Goal: Task Accomplishment & Management: Complete application form

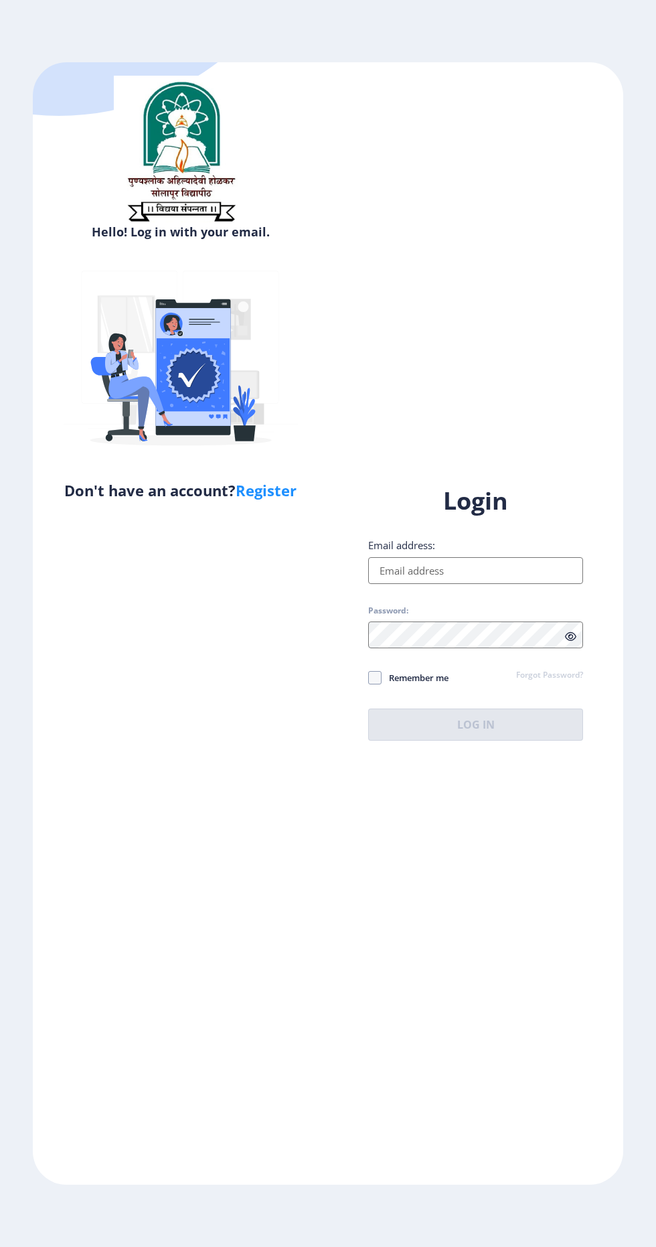
click at [514, 584] on input "Email address:" at bounding box center [475, 570] width 215 height 27
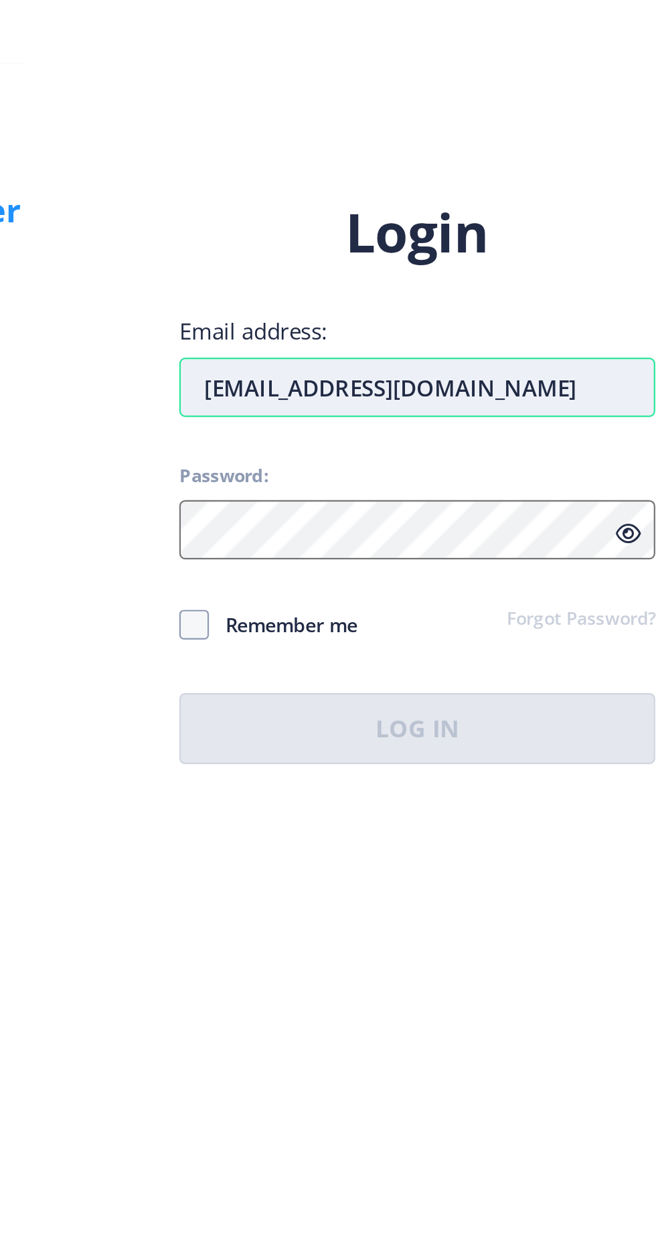
click at [541, 584] on input "[EMAIL_ADDRESS][DOMAIN_NAME]" at bounding box center [475, 570] width 215 height 27
type input "[EMAIL_ADDRESS][DOMAIN_NAME]"
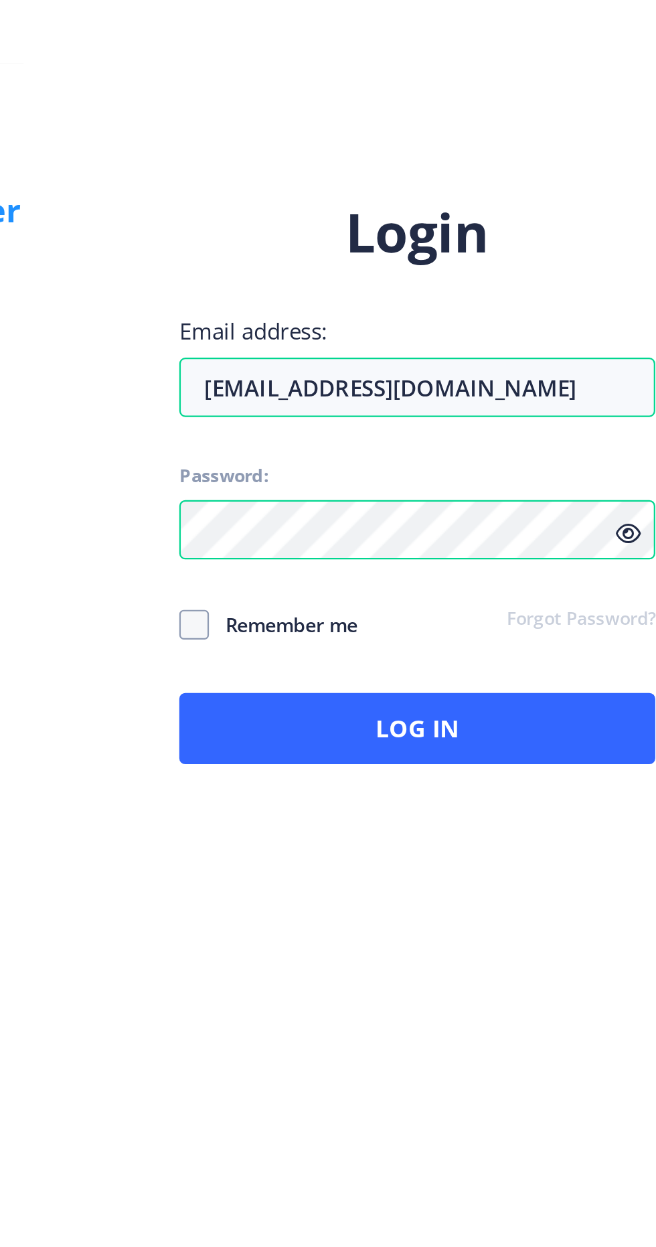
click at [569, 642] on icon at bounding box center [570, 637] width 11 height 10
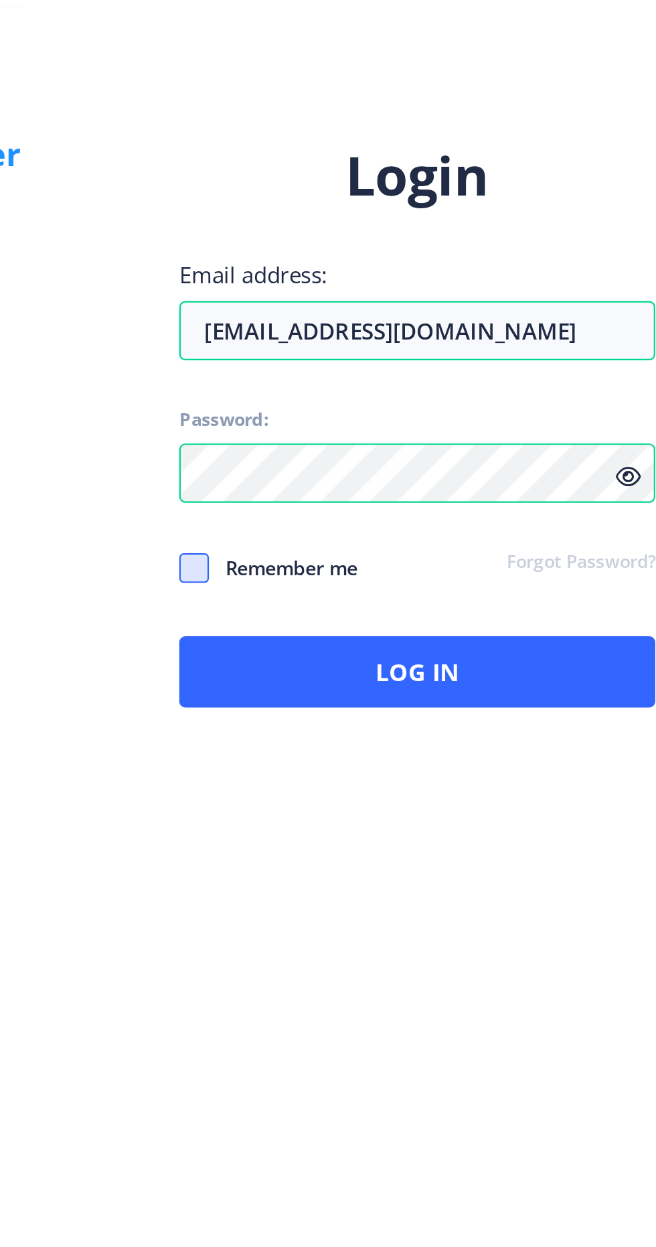
click at [378, 685] on span at bounding box center [374, 677] width 13 height 13
click at [369, 678] on input "Remember me" at bounding box center [368, 677] width 1 height 1
checkbox input "true"
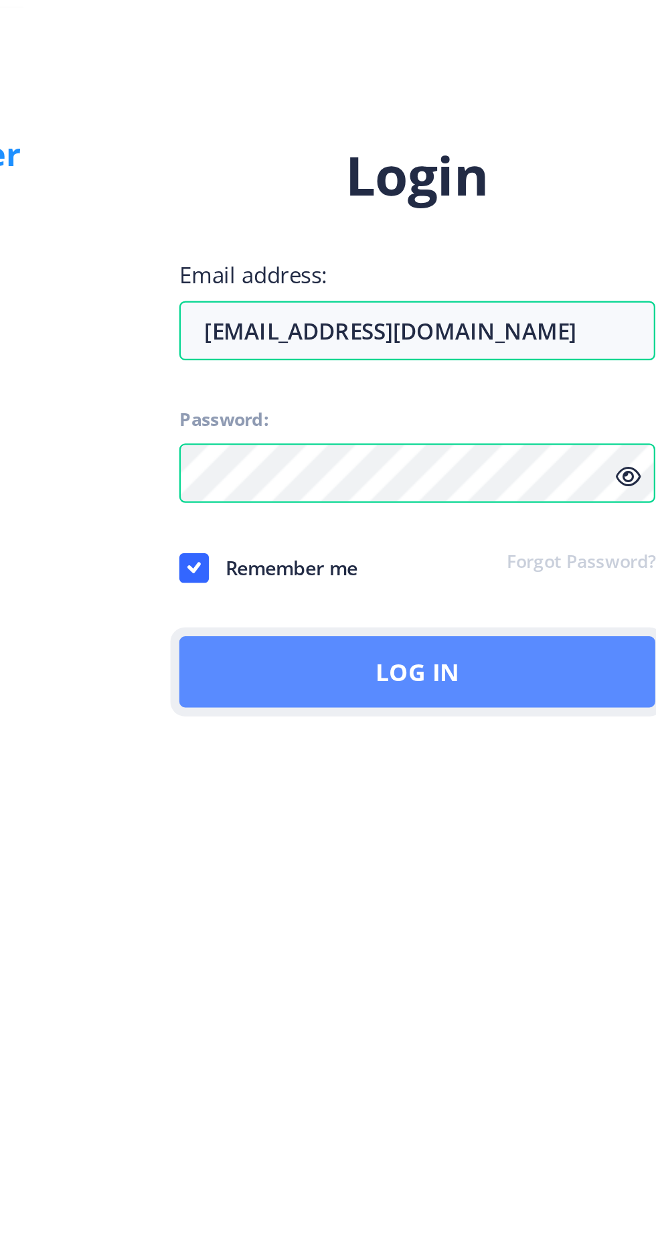
click at [488, 741] on button "Log In" at bounding box center [475, 725] width 215 height 32
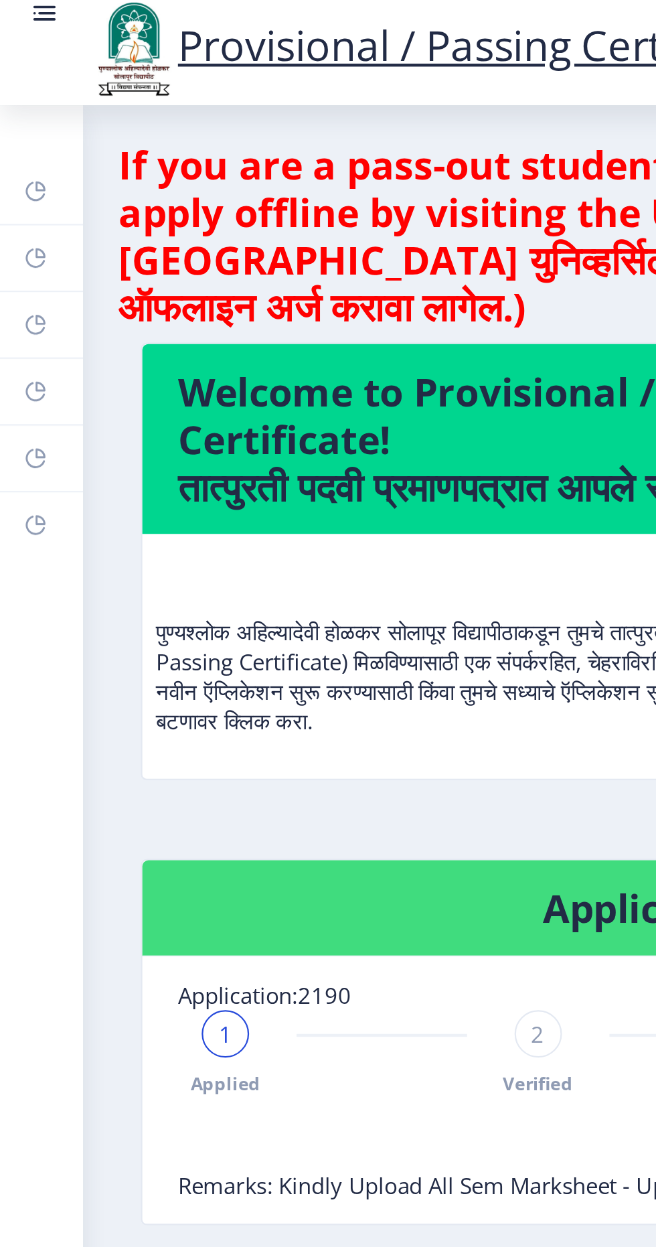
scroll to position [1, 0]
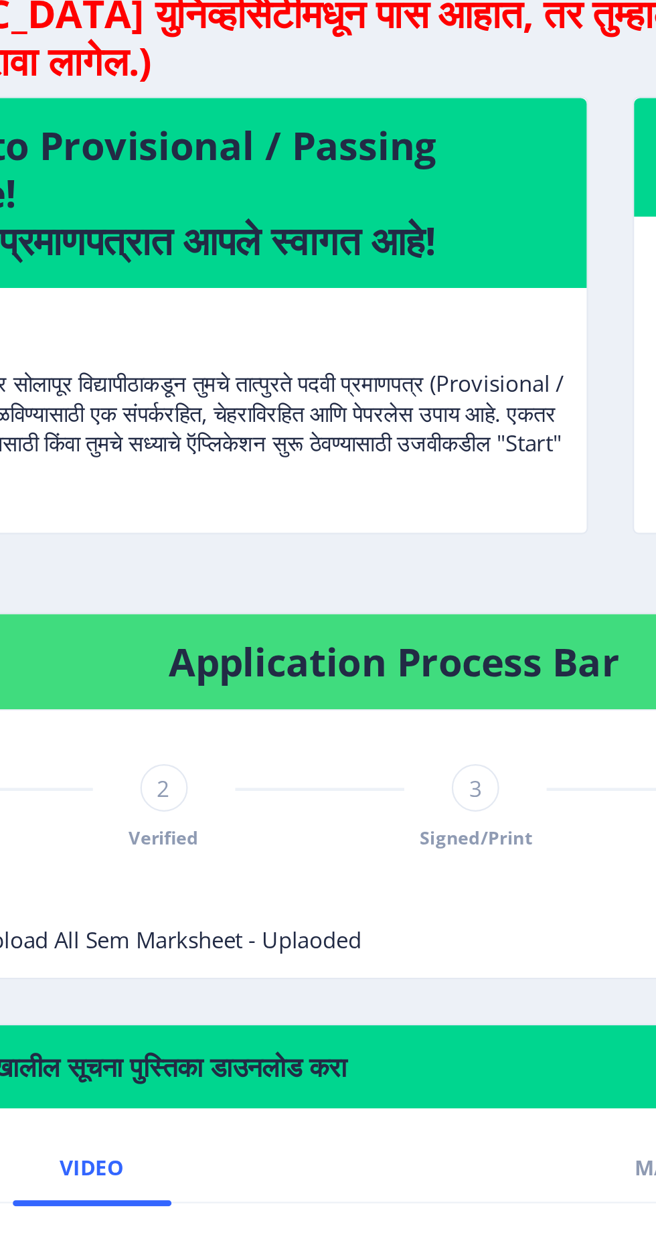
click at [248, 488] on span "Verified" at bounding box center [242, 492] width 31 height 11
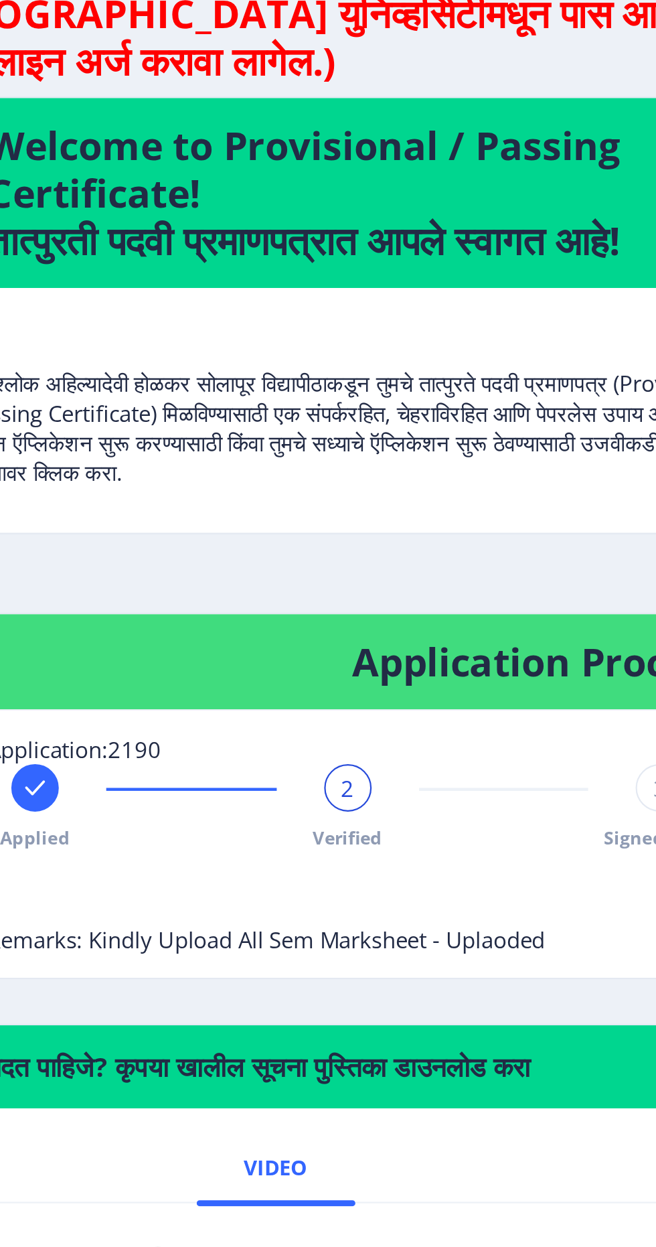
click at [313, 539] on span "Remarks: Kindly Upload All Sem Marksheet - Uplaoded" at bounding box center [206, 538] width 252 height 13
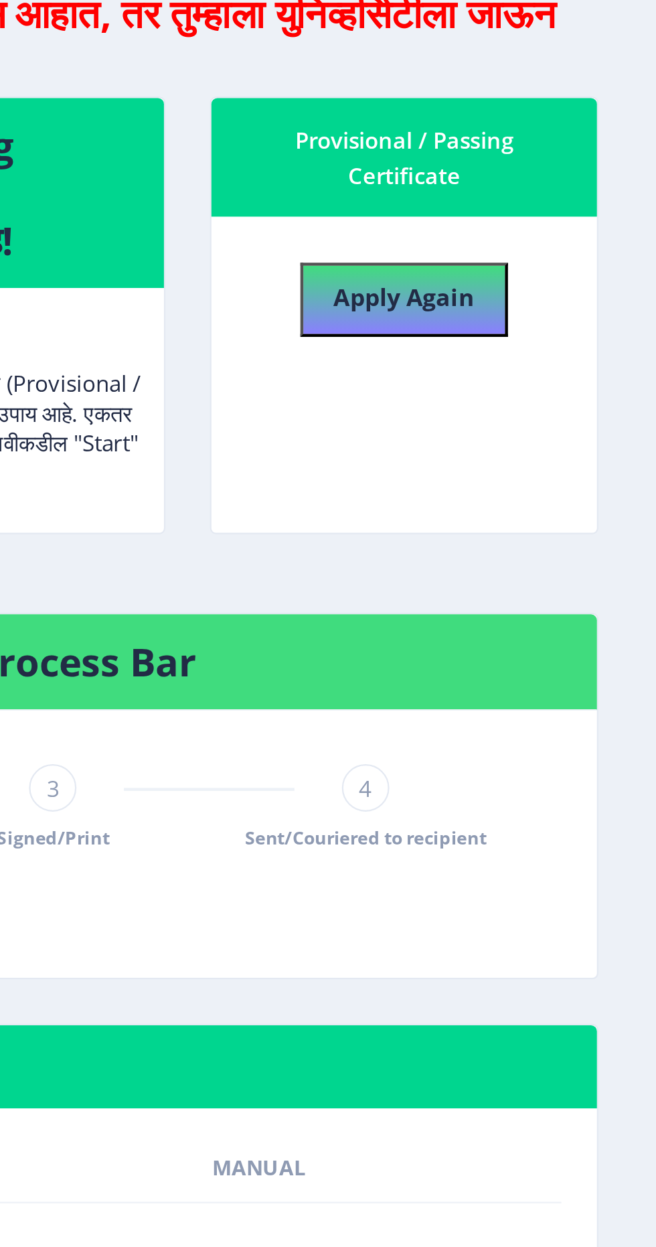
scroll to position [0, 0]
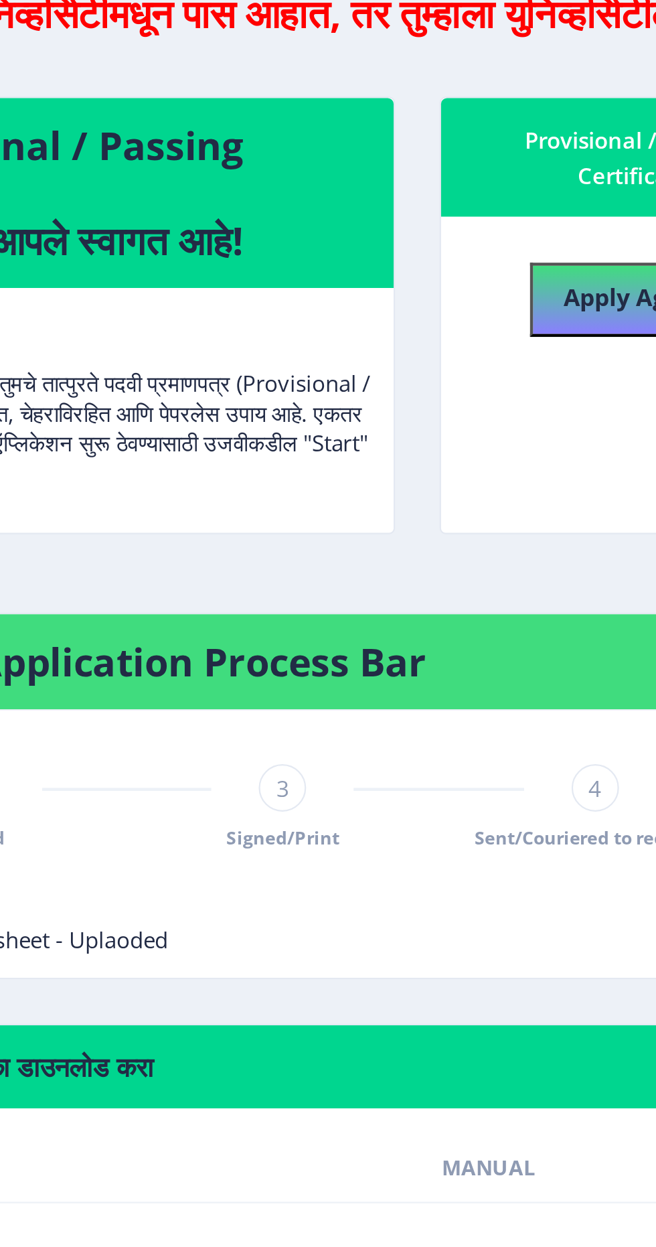
click at [384, 487] on span "Signed/Print" at bounding box center [383, 492] width 51 height 11
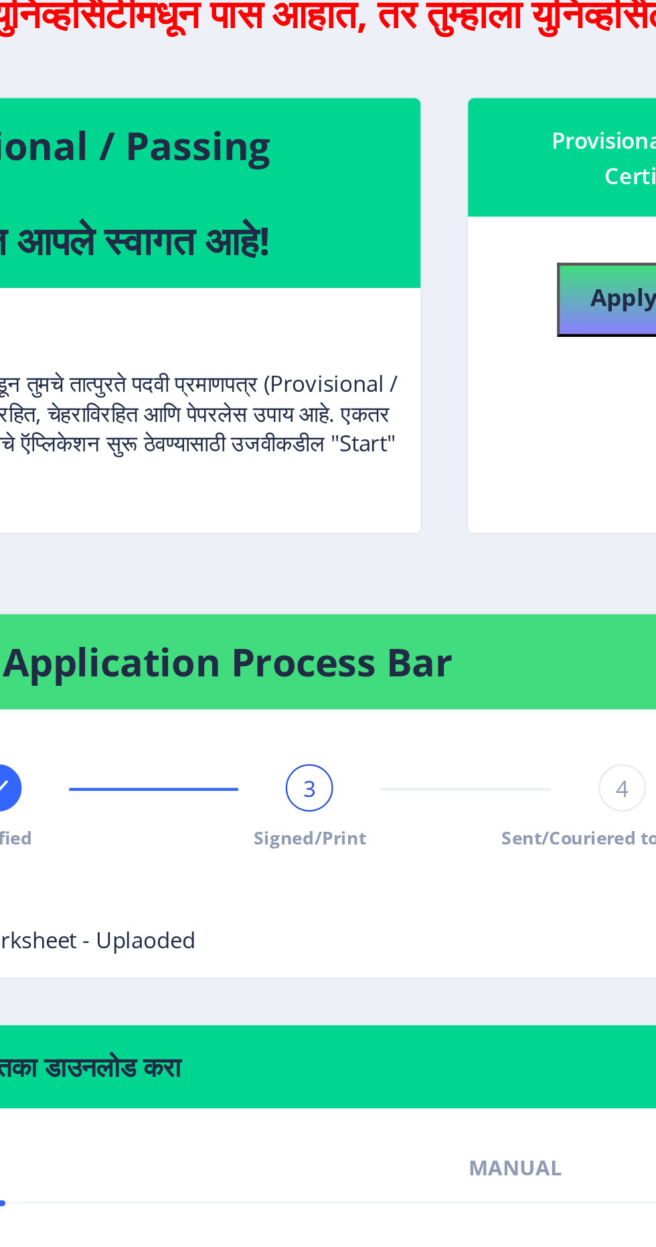
click at [494, 477] on div "Applied Verified 3 Signed/Print 4 Sent/Couriered to recipient" at bounding box center [313, 479] width 466 height 39
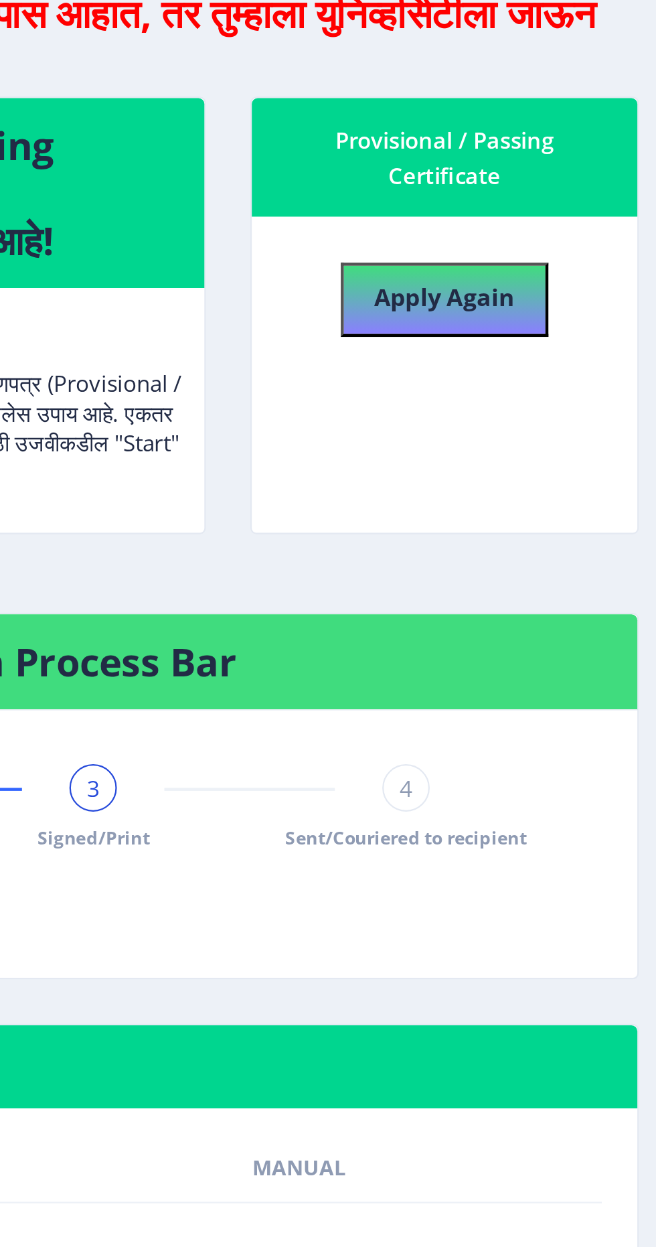
click at [533, 474] on div "4" at bounding box center [524, 470] width 21 height 21
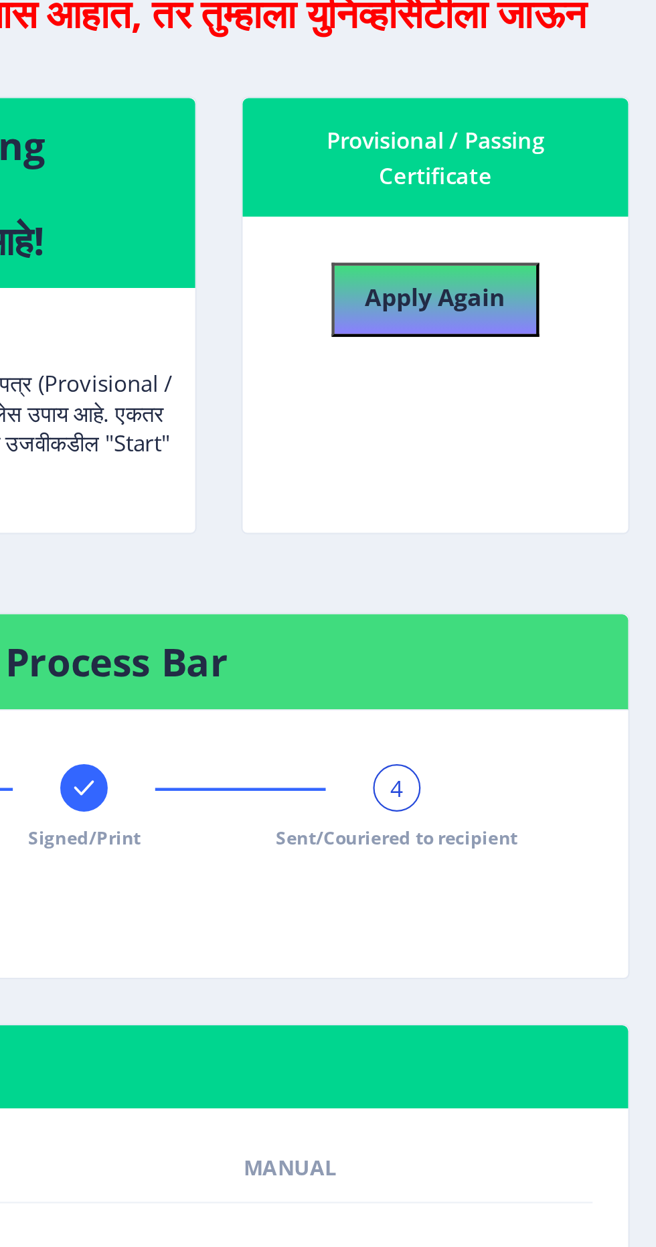
click at [529, 472] on div "4" at bounding box center [524, 470] width 21 height 21
click at [527, 468] on span "4" at bounding box center [525, 470] width 6 height 13
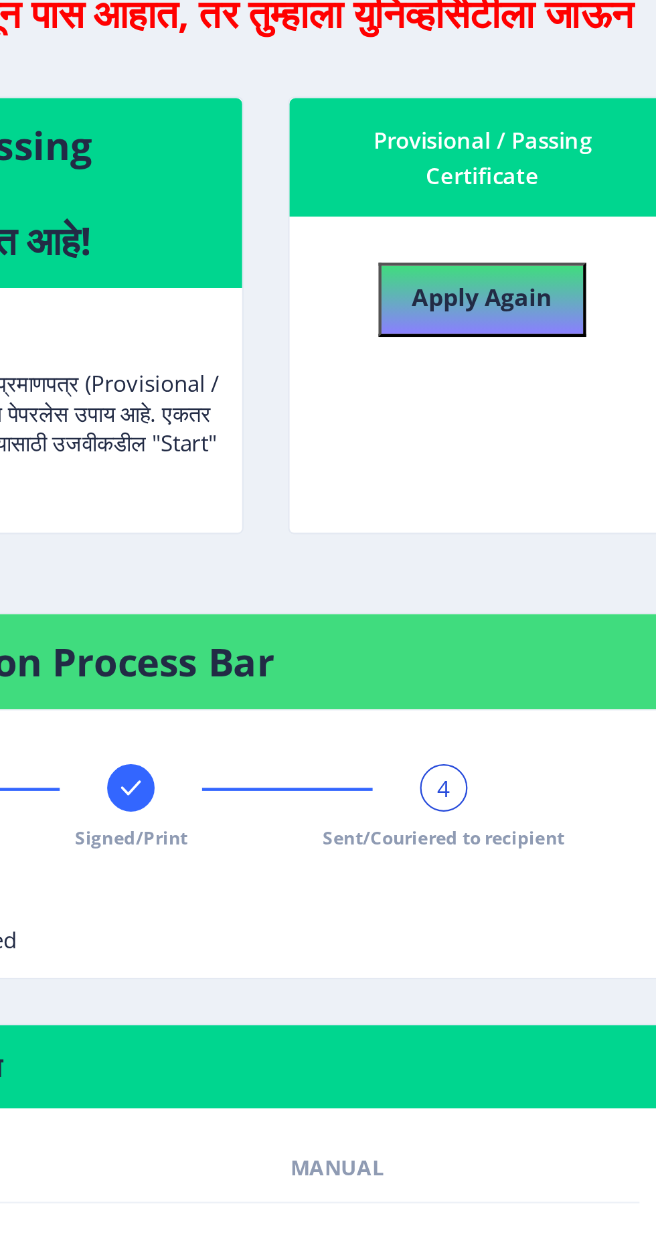
click at [528, 464] on span "4" at bounding box center [525, 470] width 6 height 13
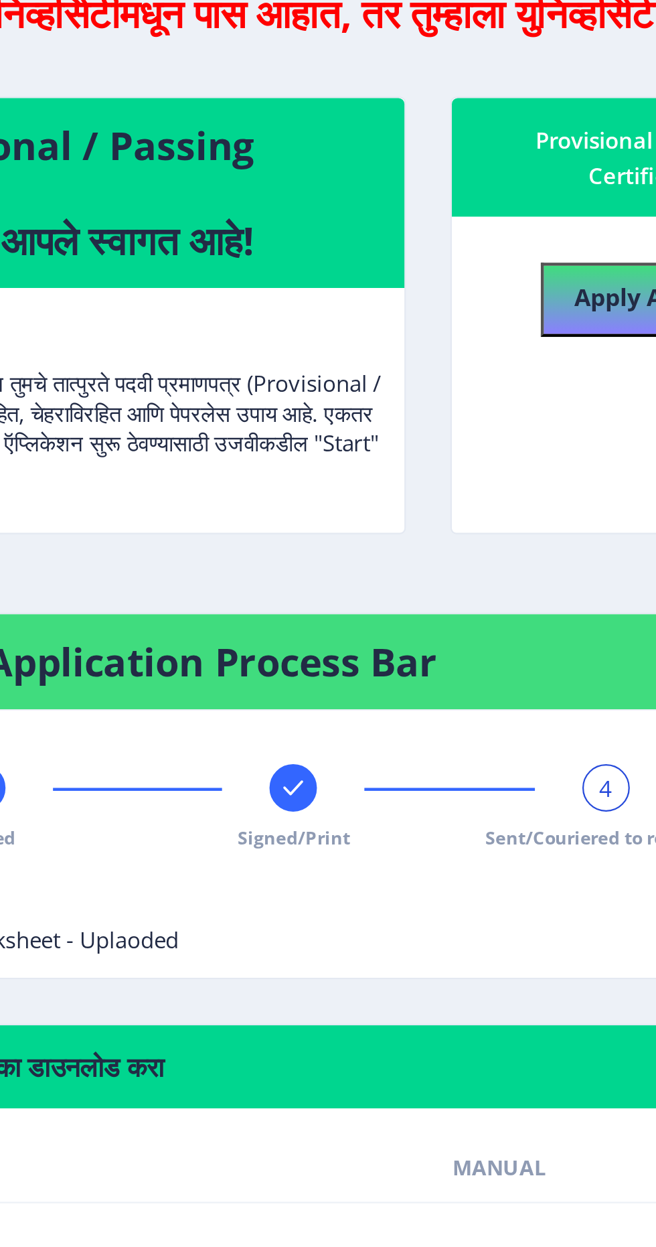
click at [387, 477] on div at bounding box center [383, 470] width 21 height 21
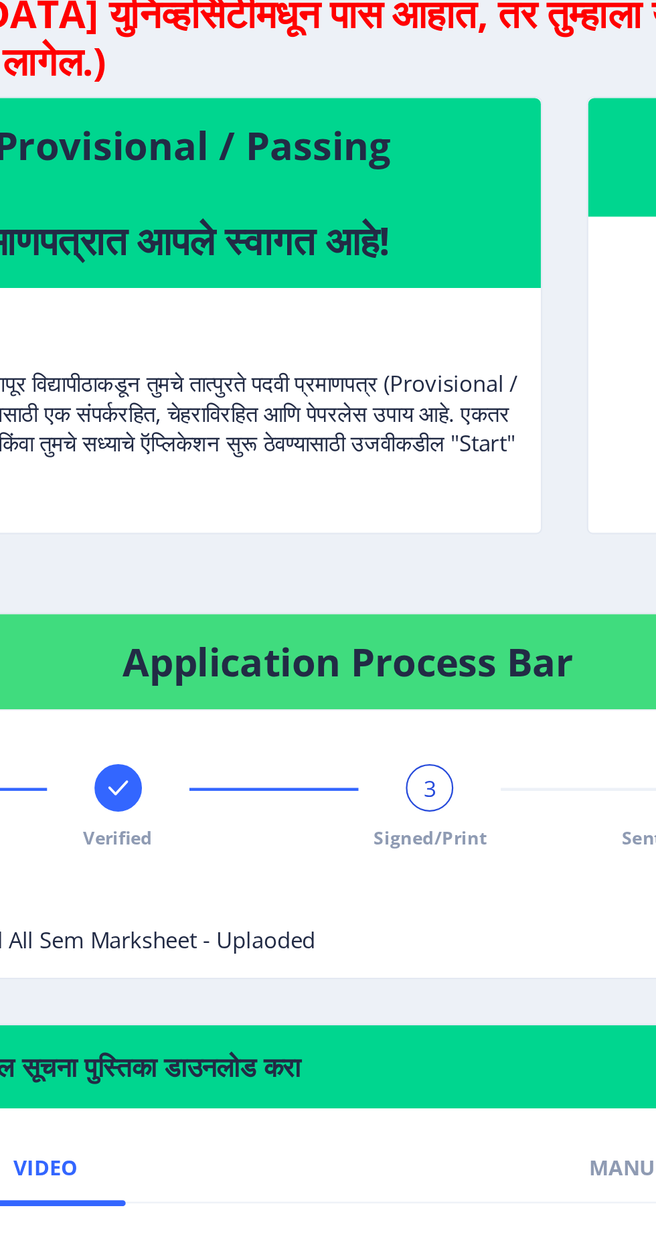
click at [248, 474] on rect at bounding box center [242, 470] width 13 height 13
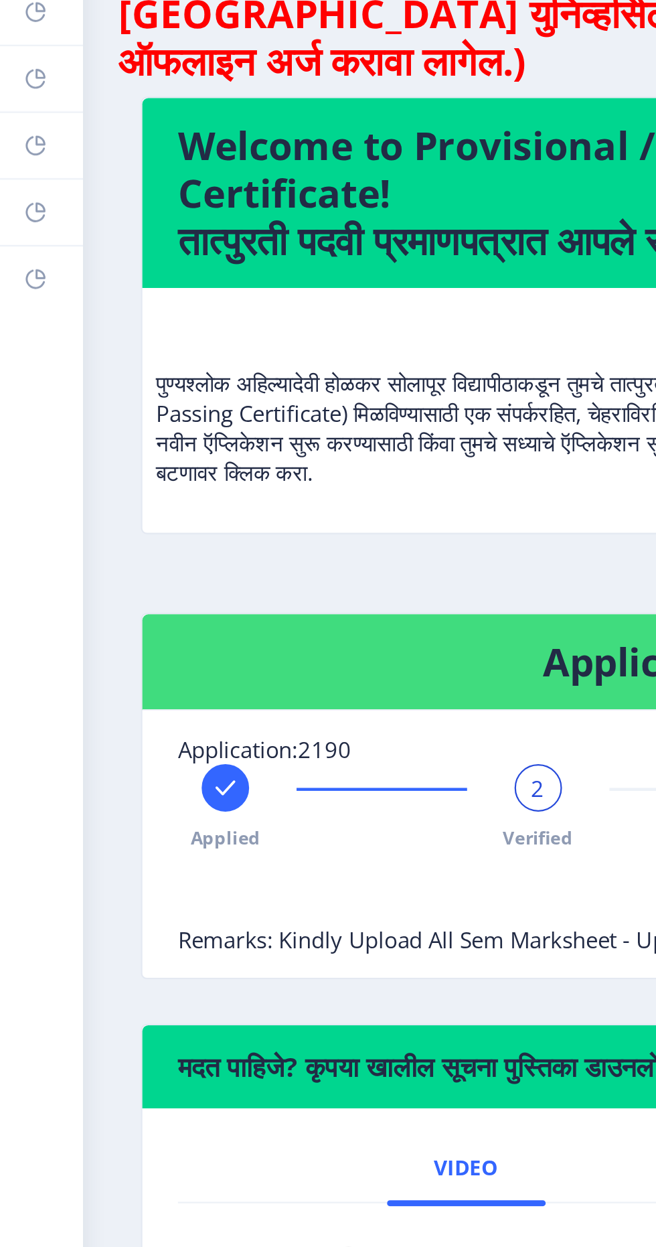
click at [97, 477] on div at bounding box center [101, 470] width 21 height 21
click at [100, 474] on span "1" at bounding box center [102, 470] width 6 height 13
click at [104, 473] on span "1" at bounding box center [102, 470] width 6 height 13
click at [102, 476] on div "1" at bounding box center [101, 470] width 21 height 21
click at [103, 469] on span "1" at bounding box center [102, 470] width 6 height 13
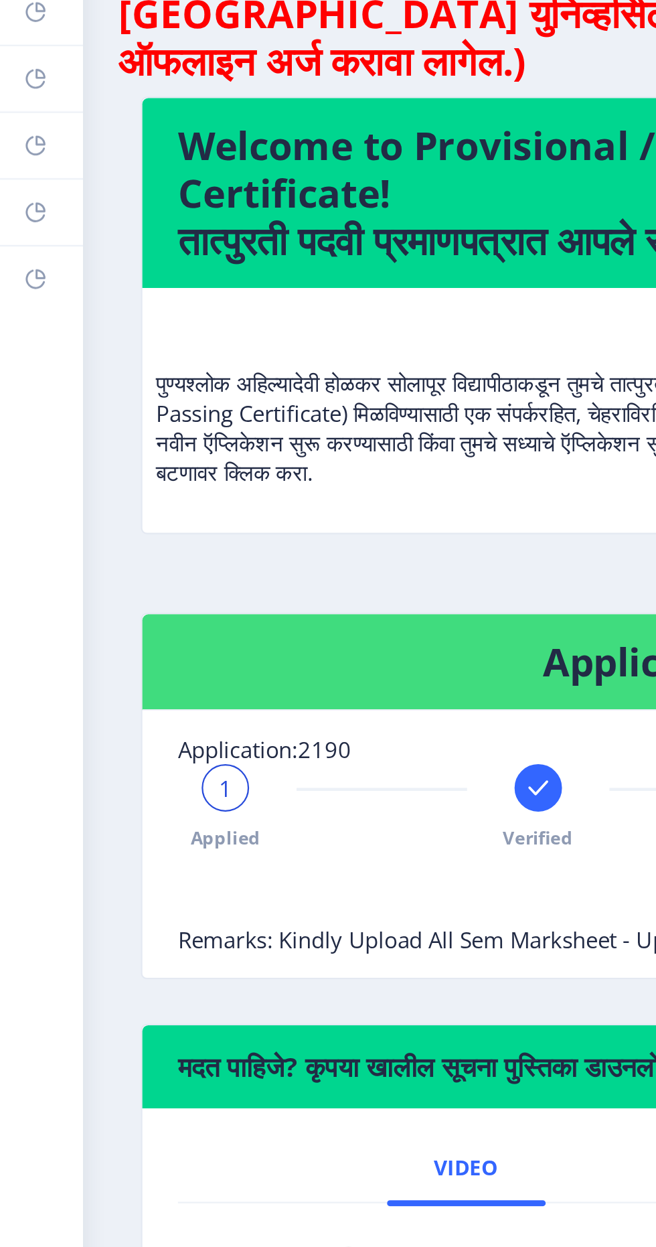
click at [110, 467] on div "1" at bounding box center [101, 470] width 21 height 21
click at [99, 474] on span "1" at bounding box center [102, 470] width 6 height 13
click at [110, 473] on div "1" at bounding box center [101, 470] width 21 height 21
click at [248, 468] on rect at bounding box center [242, 470] width 13 height 13
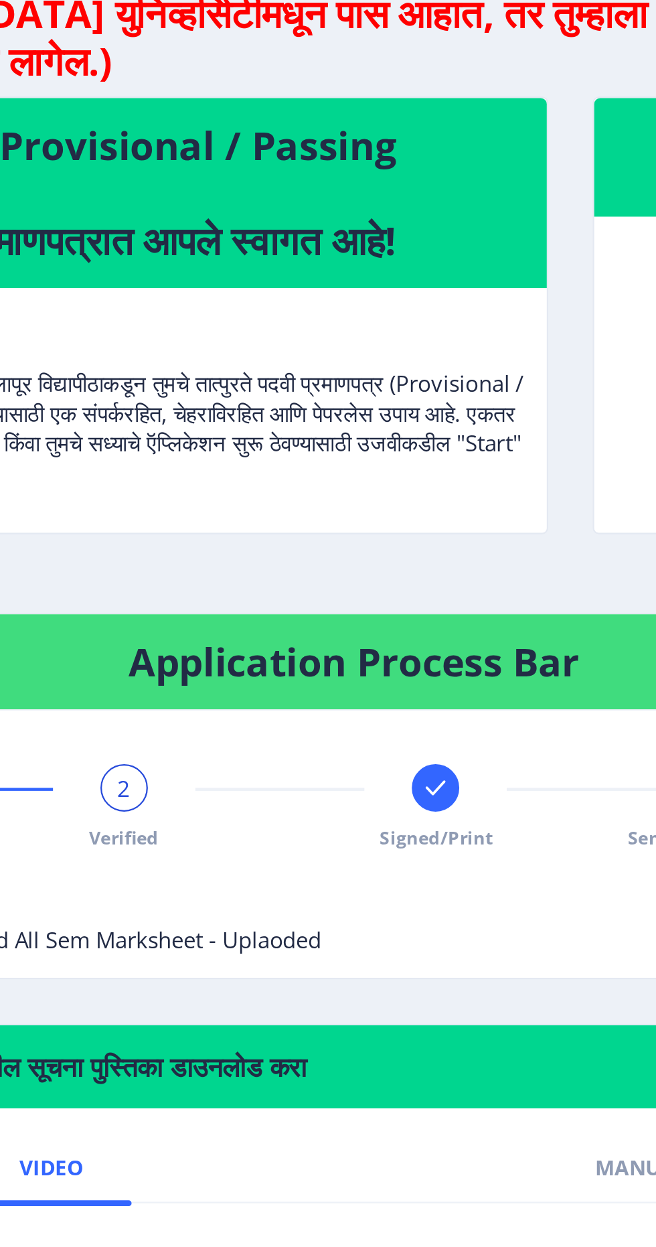
click at [389, 468] on rect at bounding box center [383, 470] width 13 height 13
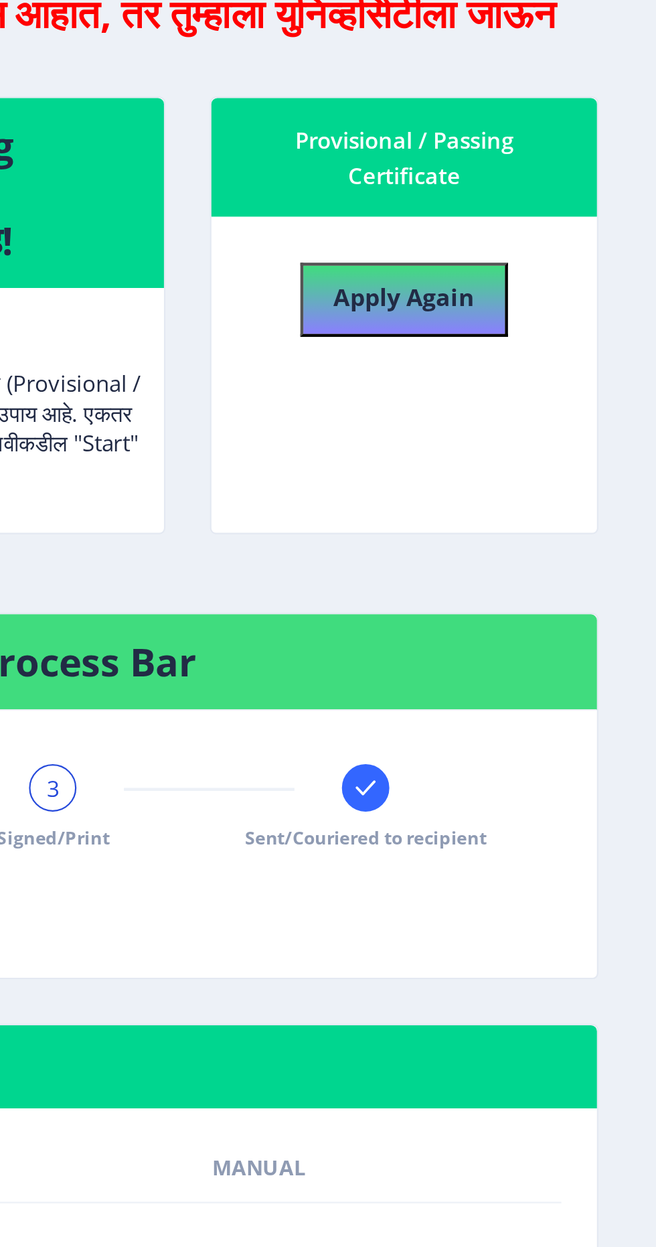
click at [527, 475] on rect at bounding box center [524, 470] width 13 height 13
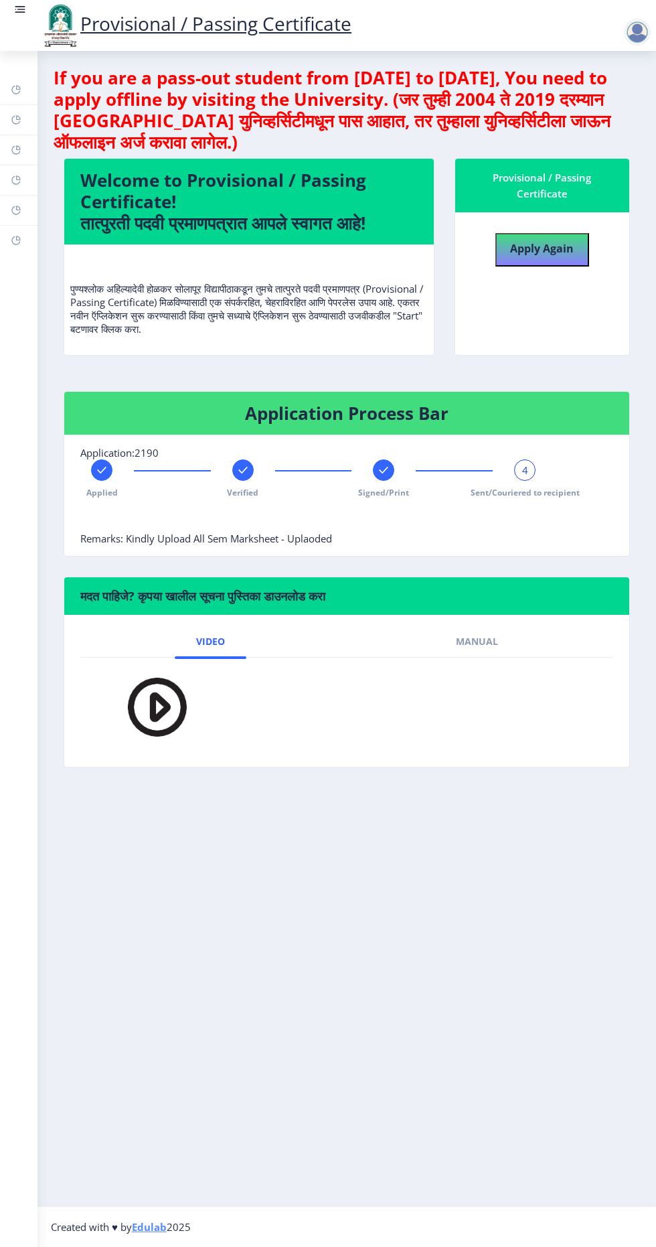
click at [19, 16] on rect at bounding box center [19, 9] width 13 height 13
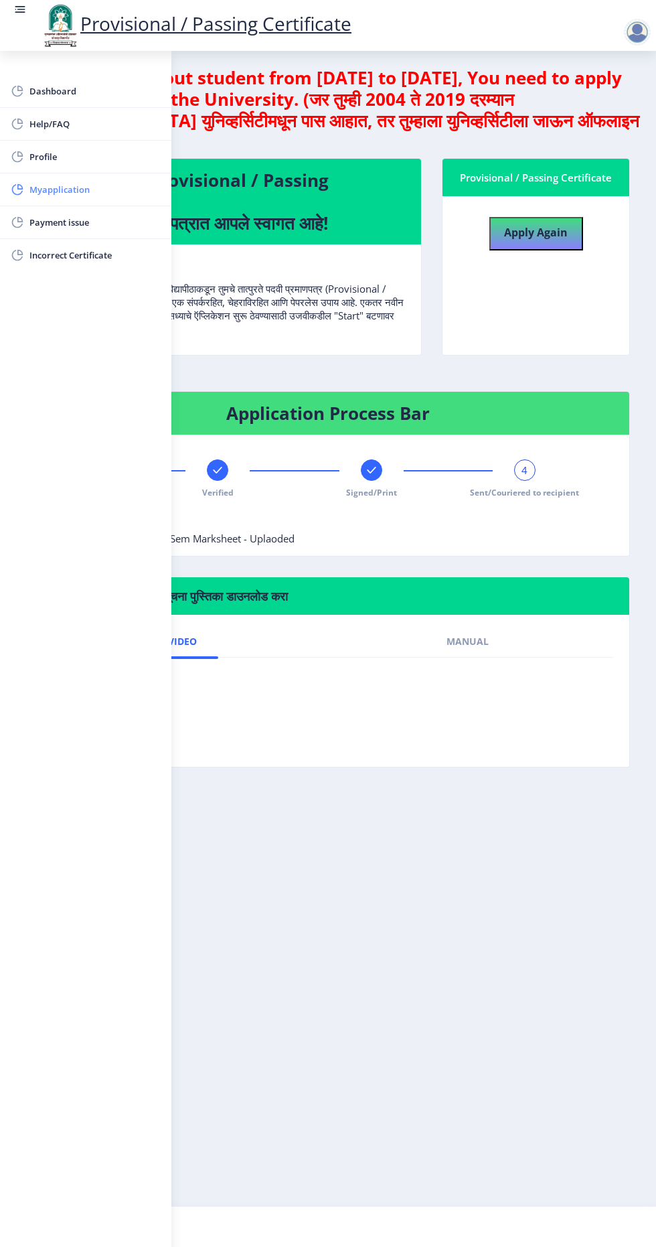
click at [91, 190] on span "Myapplication" at bounding box center [94, 190] width 131 height 16
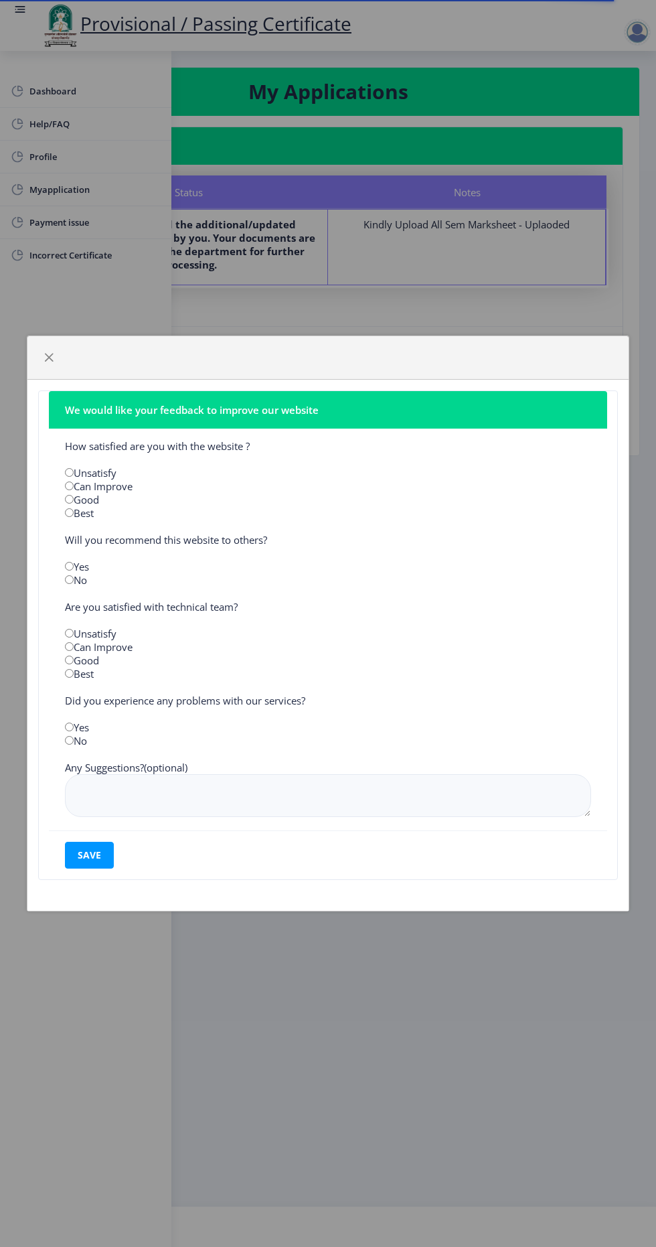
click at [70, 504] on input "radio" at bounding box center [69, 499] width 9 height 9
radio input "true"
click at [67, 571] on input "radio" at bounding box center [69, 566] width 9 height 9
radio input "true"
click at [69, 638] on input "radio" at bounding box center [69, 633] width 9 height 9
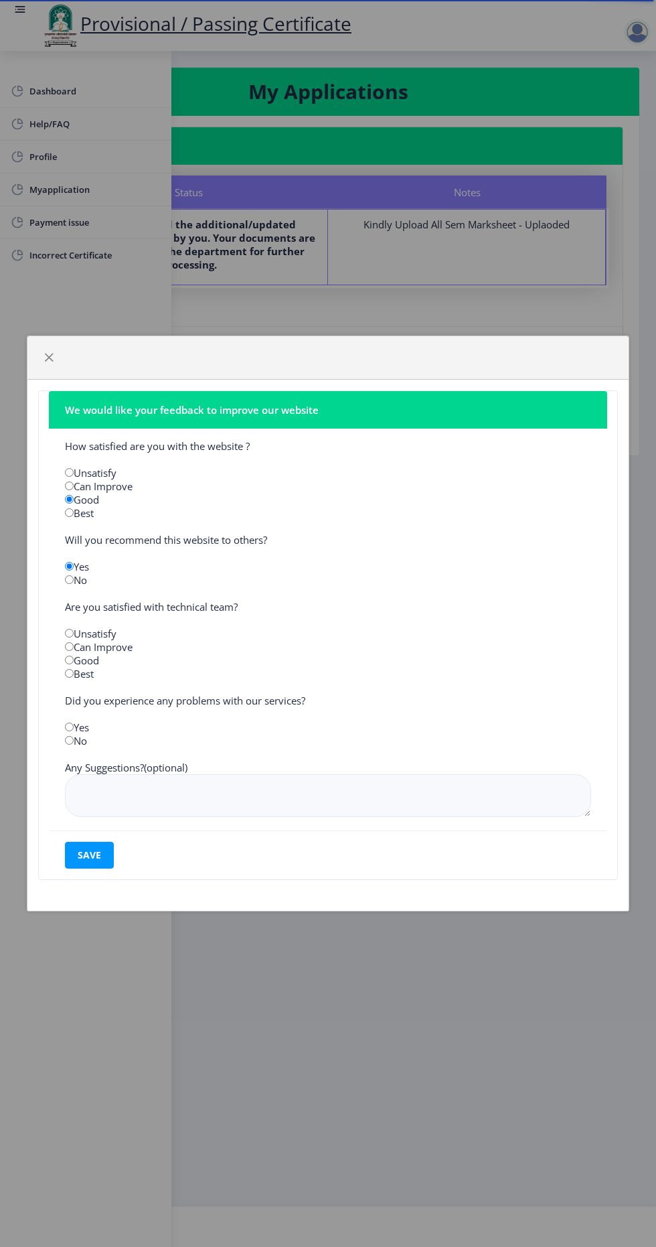
radio input "true"
click at [67, 664] on input "radio" at bounding box center [69, 660] width 9 height 9
radio input "true"
click at [68, 745] on input "radio" at bounding box center [69, 740] width 9 height 9
radio input "true"
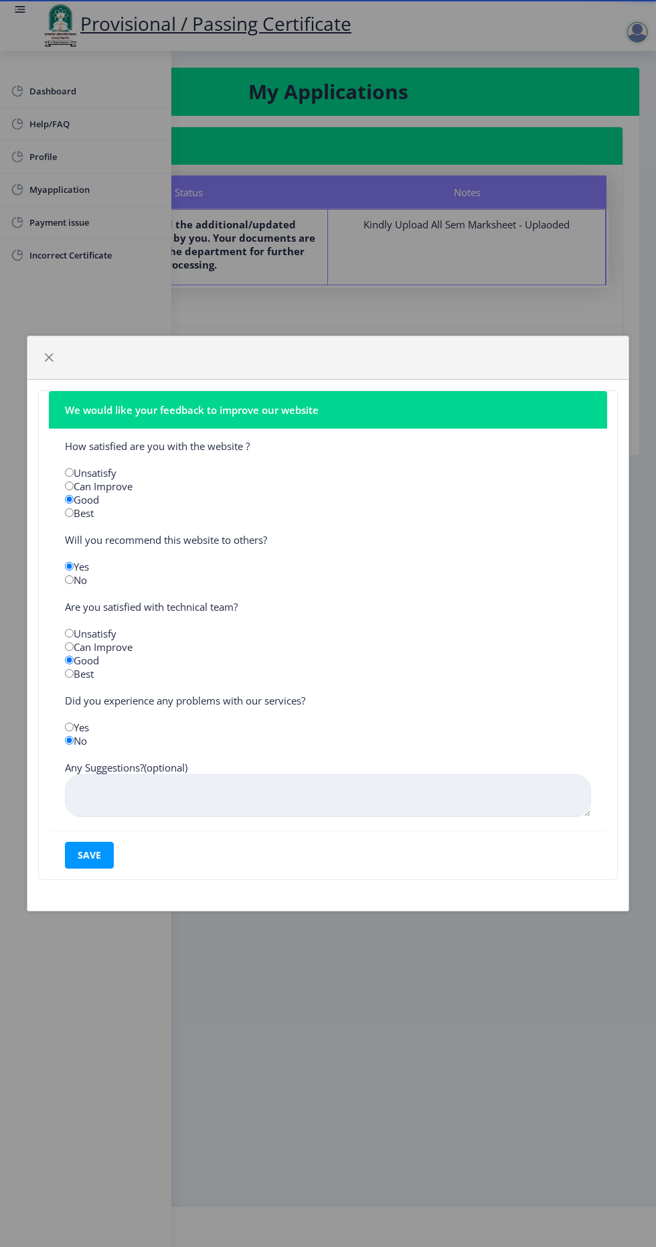
click at [239, 817] on textarea at bounding box center [328, 795] width 527 height 43
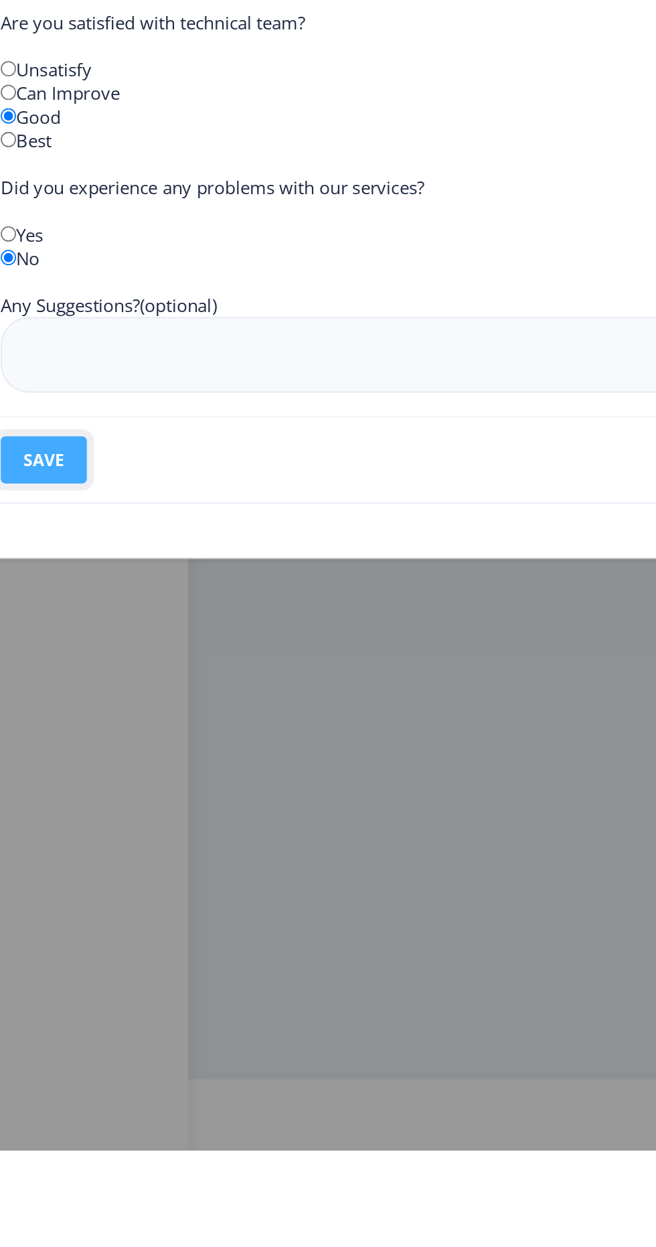
click at [110, 861] on button "save" at bounding box center [89, 855] width 49 height 27
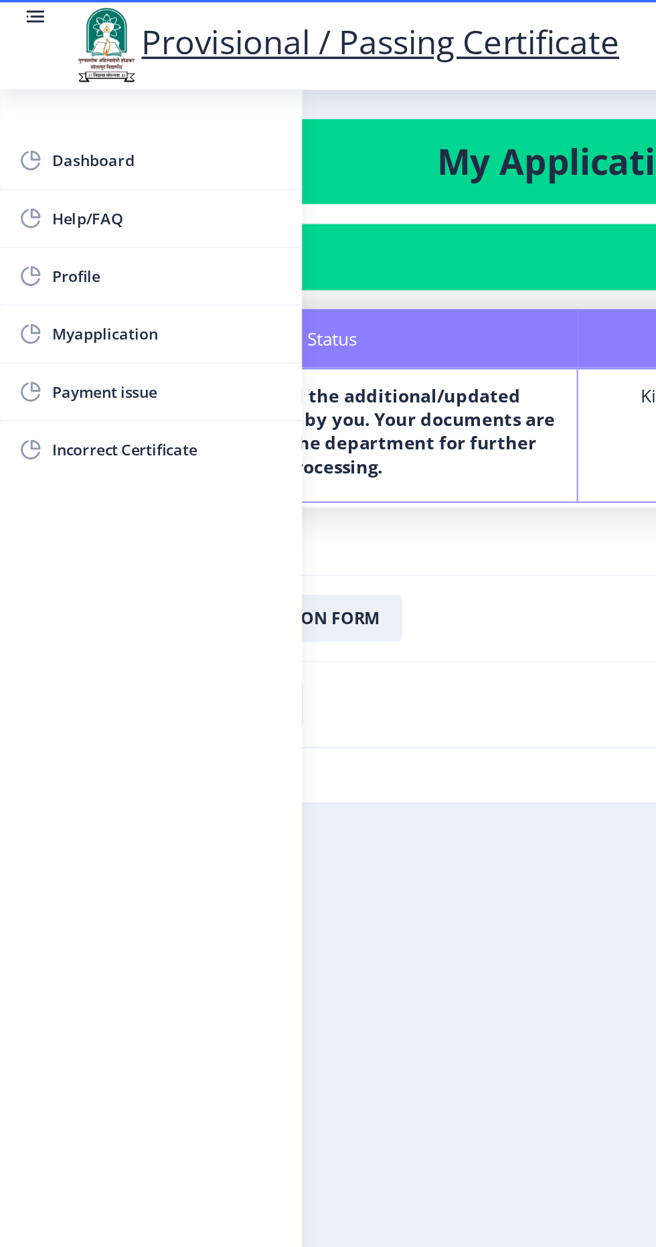
click at [328, 252] on div "Notes Kindly Upload All Sem Marksheet - Uplaoded" at bounding box center [467, 247] width 278 height 75
click at [218, 350] on button "Download Application Form" at bounding box center [139, 351] width 179 height 27
click at [115, 101] on link "Dashboard" at bounding box center [85, 91] width 171 height 32
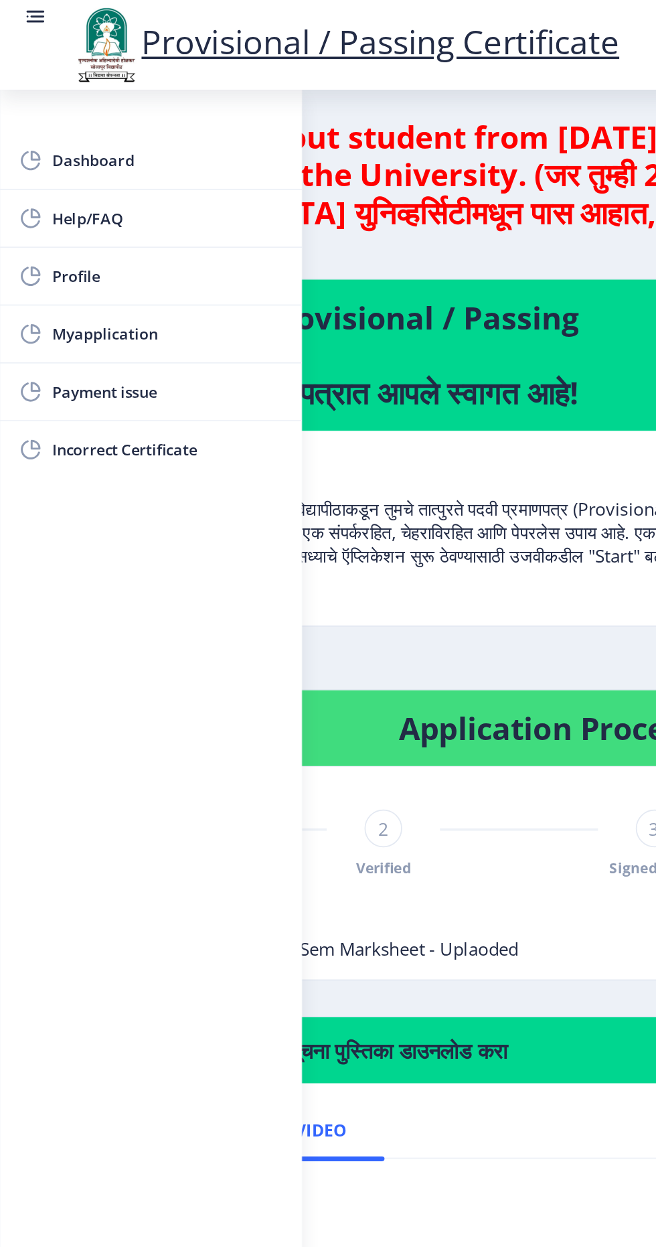
click at [318, 337] on div "पुण्यश्लोक अहिल्यादेवी होळकर सोलापूर विद्यापीठाकडून तुमचे तात्पुरते पदवी प्रमाण…" at bounding box center [224, 300] width 382 height 91
click at [72, 90] on span "Dashboard" at bounding box center [94, 91] width 131 height 16
click at [60, 259] on span "Incorrect Certificate" at bounding box center [94, 255] width 131 height 16
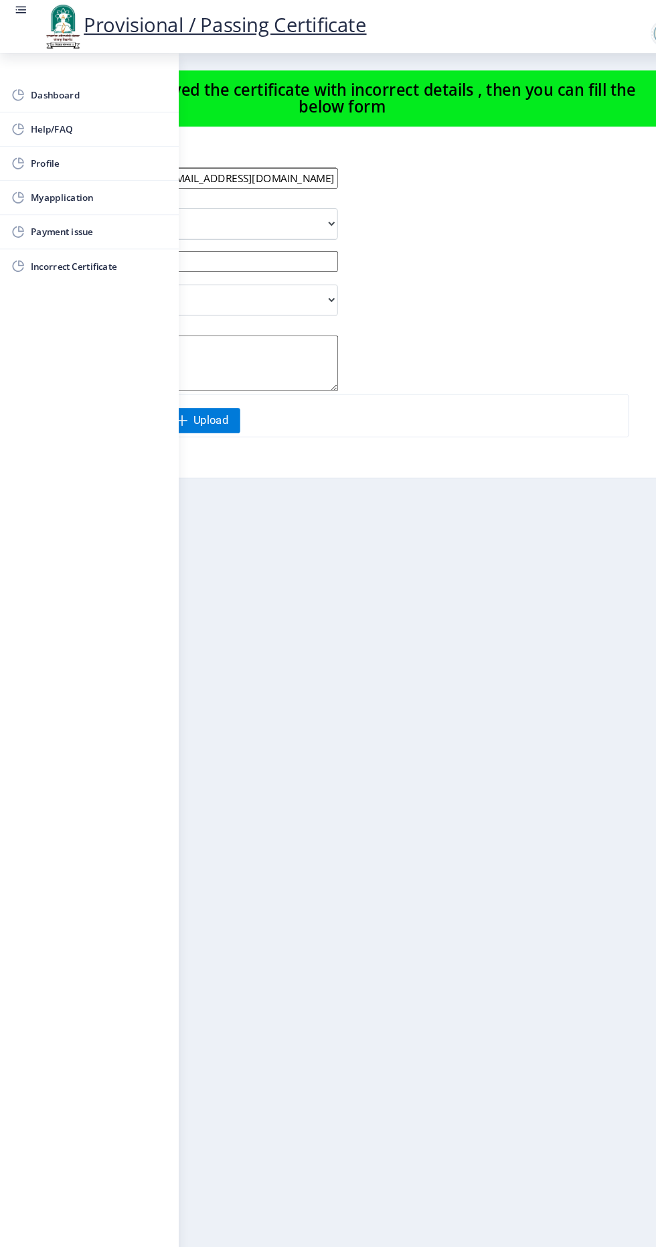
click at [35, 56] on div "Dashboard Help/FAQ Profile Myapplication Payment issue Incorrect Certificate" at bounding box center [85, 649] width 171 height 1196
click at [19, 7] on rect at bounding box center [20, 6] width 10 height 1
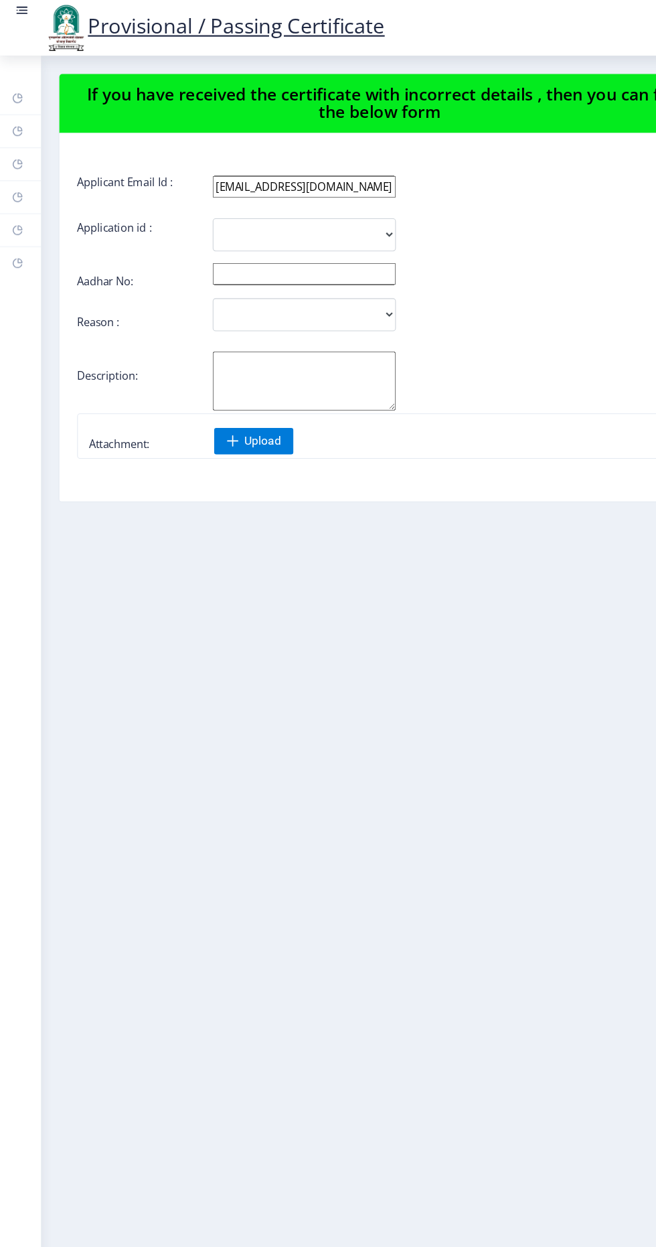
click at [21, 10] on rect at bounding box center [21, 9] width 8 height 1
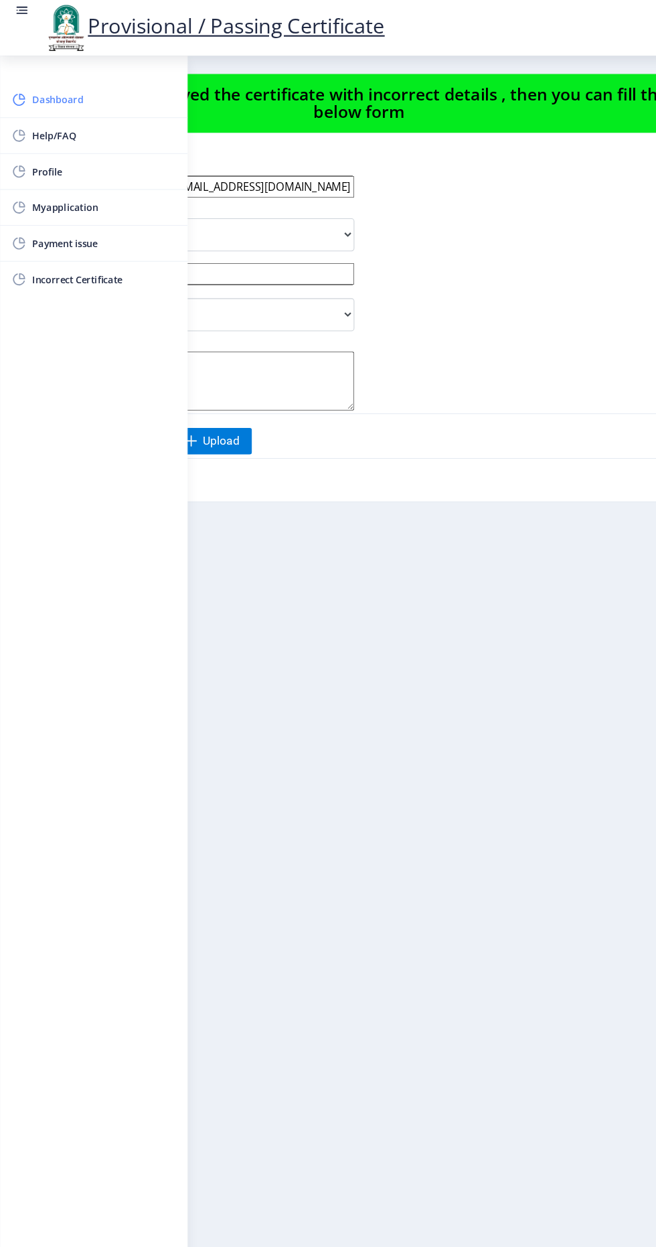
click at [89, 90] on span "Dashboard" at bounding box center [94, 91] width 131 height 16
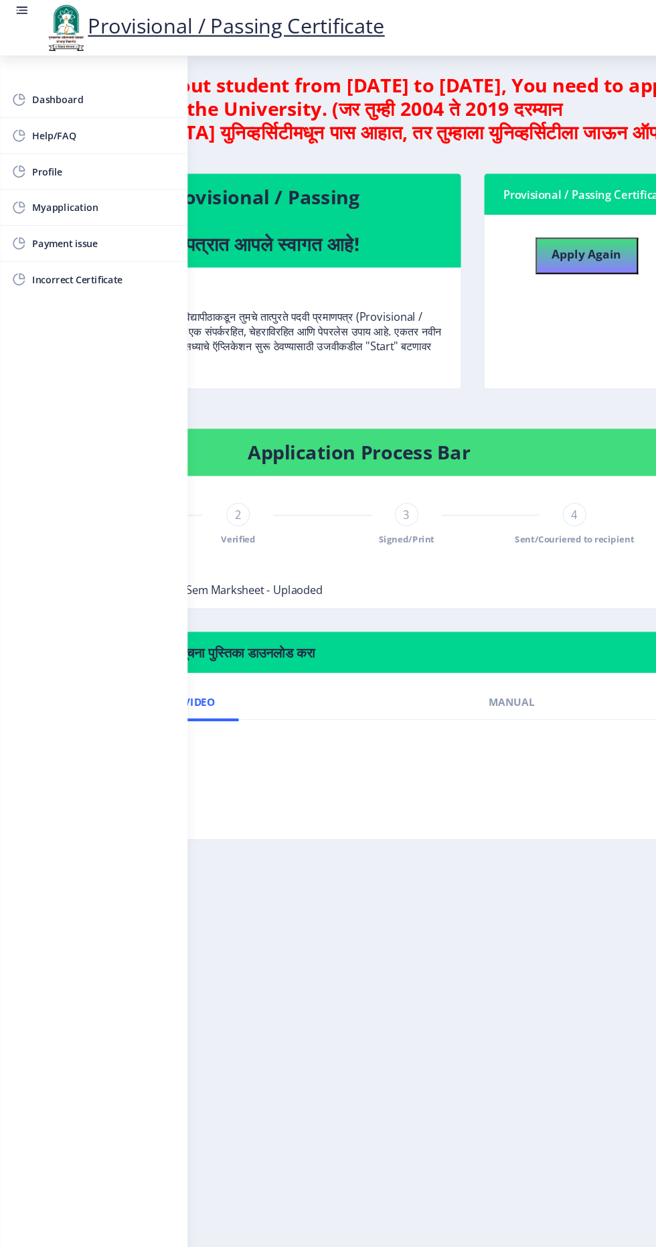
click at [19, 7] on rect at bounding box center [20, 6] width 10 height 1
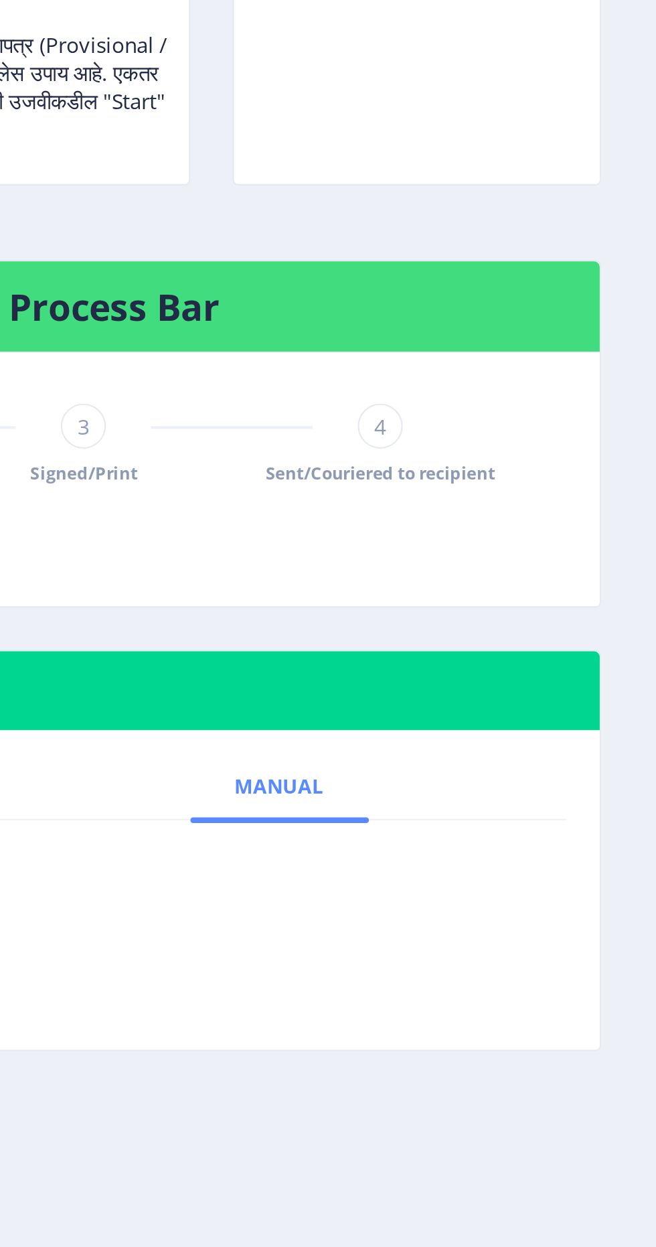
click at [481, 638] on span "Manual" at bounding box center [477, 641] width 42 height 11
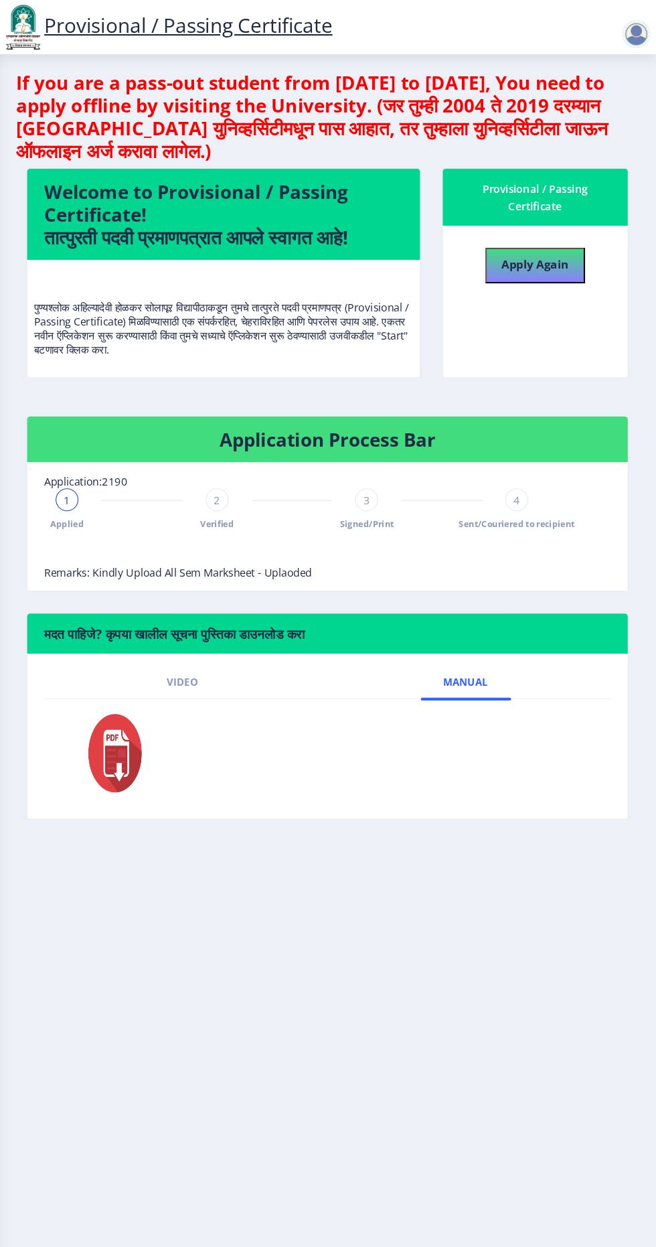
click at [267, 535] on span "Remarks: Kindly Upload All Sem Marksheet - Uplaoded" at bounding box center [206, 538] width 252 height 13
click at [443, 159] on div "Welcome to Provisional / Passing Certificate! तात्पुरती पदवी प्रमाणपत्रात आपले …" at bounding box center [249, 268] width 391 height 220
